Goal: Find specific page/section: Find specific page/section

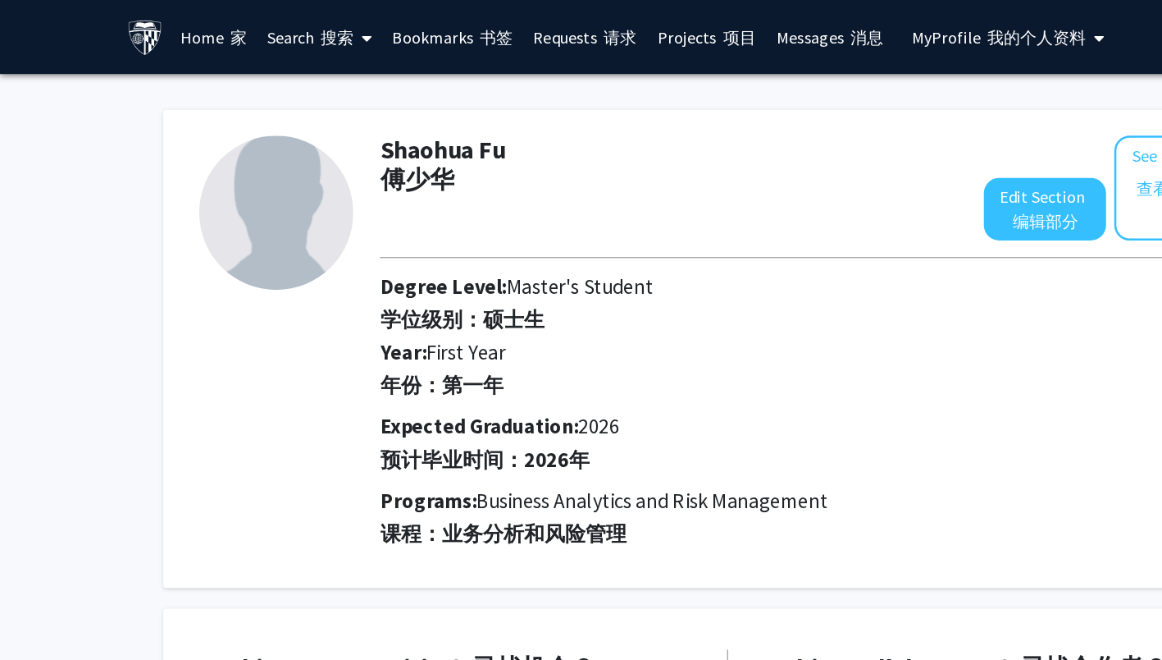
click at [116, 23] on img at bounding box center [116, 30] width 29 height 29
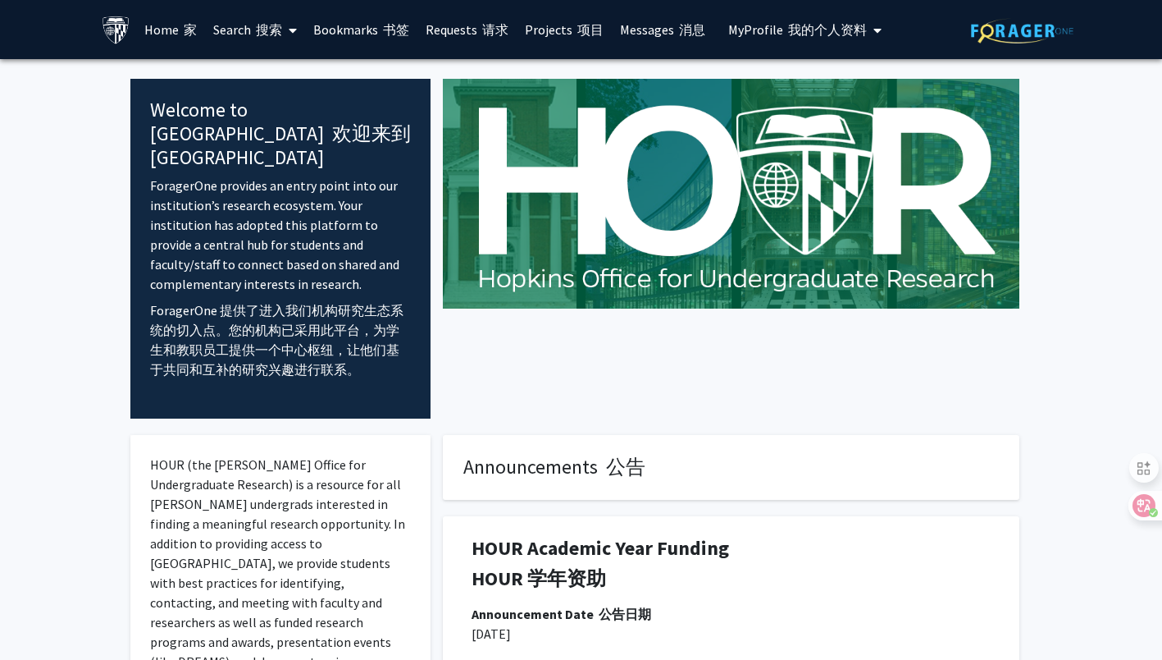
click at [226, 25] on link "Search 搜索" at bounding box center [255, 29] width 100 height 57
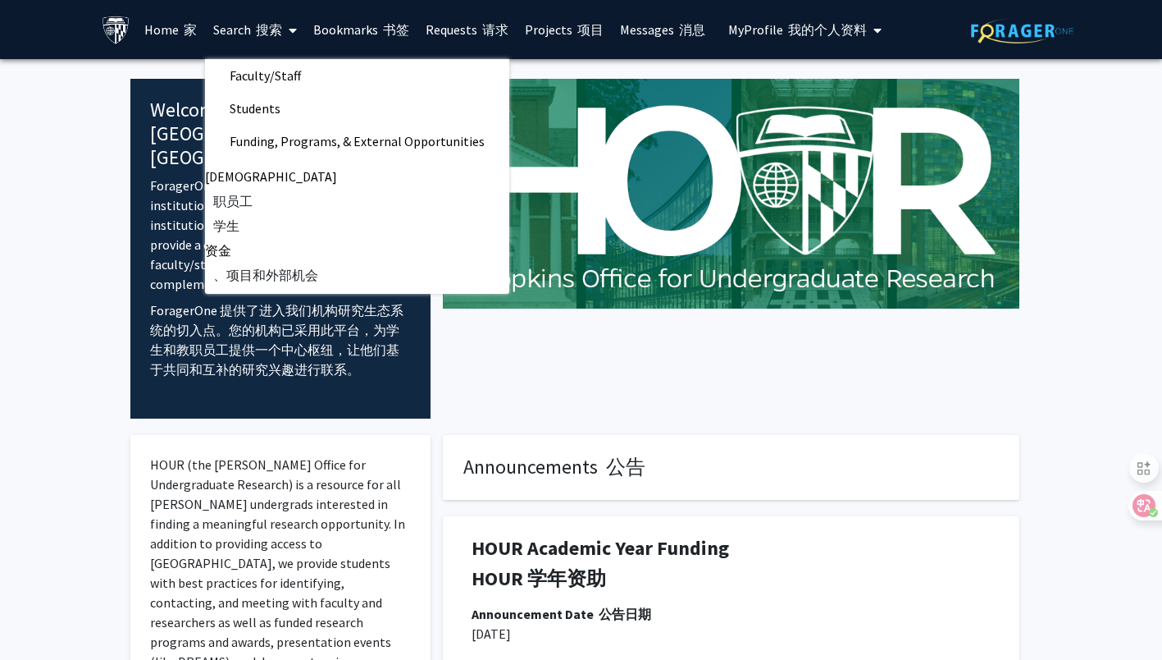
click at [240, 61] on span "Faculty/Staff" at bounding box center [265, 75] width 121 height 33
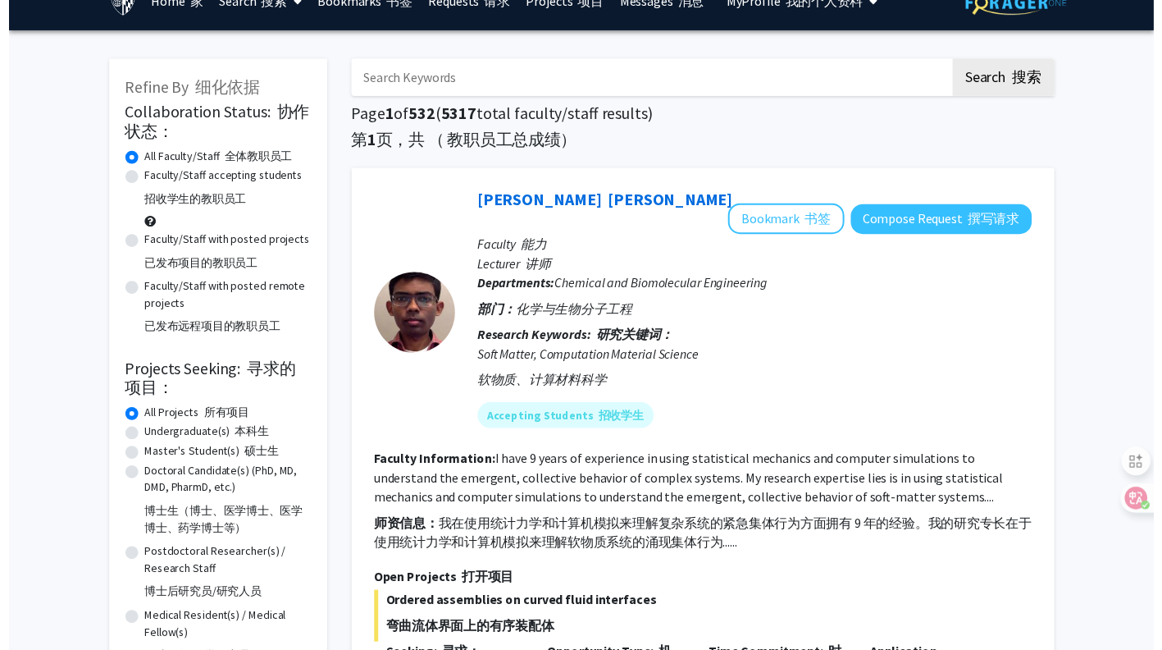
scroll to position [28, 0]
